Goal: Task Accomplishment & Management: Manage account settings

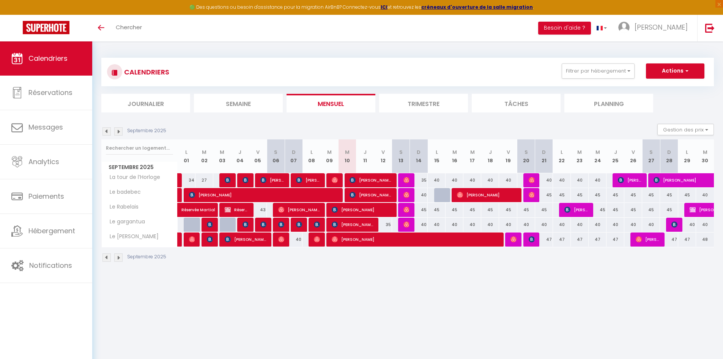
click at [121, 130] on img at bounding box center [118, 131] width 8 height 8
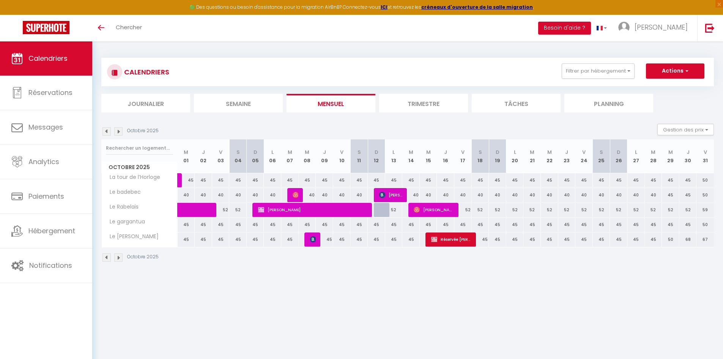
click at [110, 132] on img at bounding box center [107, 131] width 8 height 8
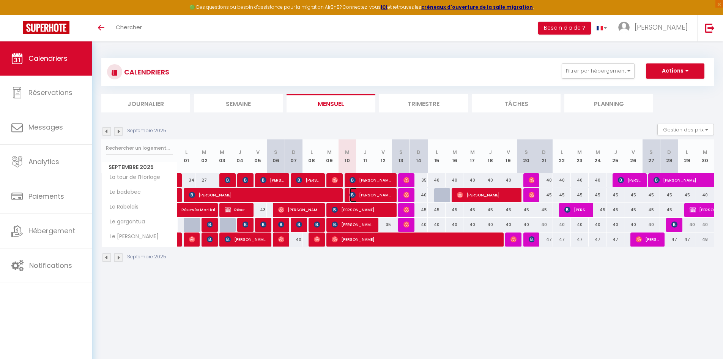
click at [374, 194] on span "[PERSON_NAME]" at bounding box center [371, 195] width 42 height 14
select select "OK"
select select "0"
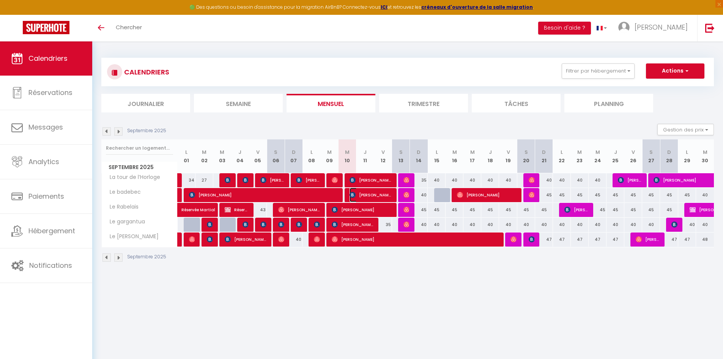
select select "1"
select select
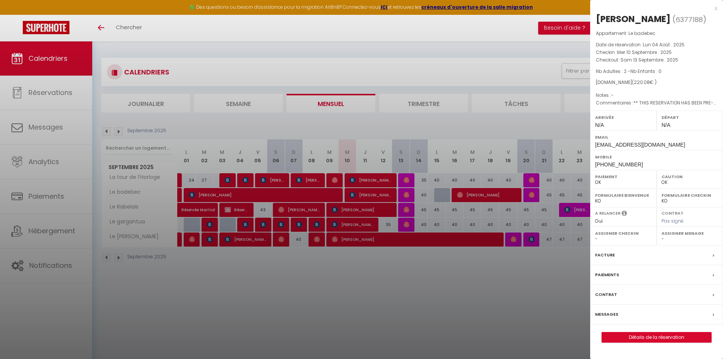
click at [613, 314] on label "Messages" at bounding box center [606, 314] width 23 height 8
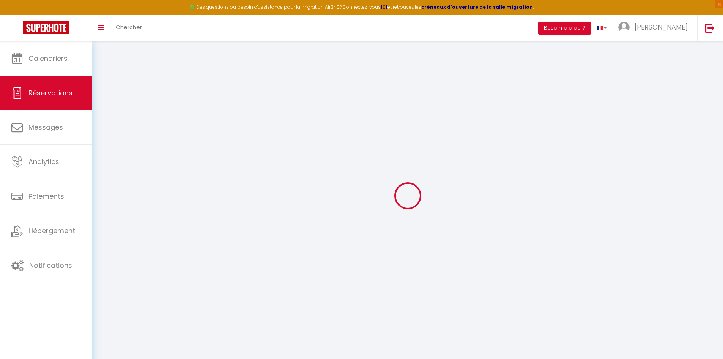
select select
checkbox input "false"
type voyageur0 "** THIS RESERVATION HAS BEEN PRE-PAID ** BOOKING NOTE : Payment charge is EUR 3…"
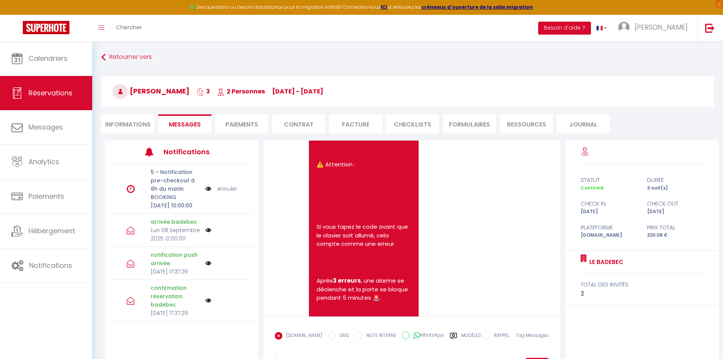
scroll to position [1359, 0]
